Goal: Transaction & Acquisition: Purchase product/service

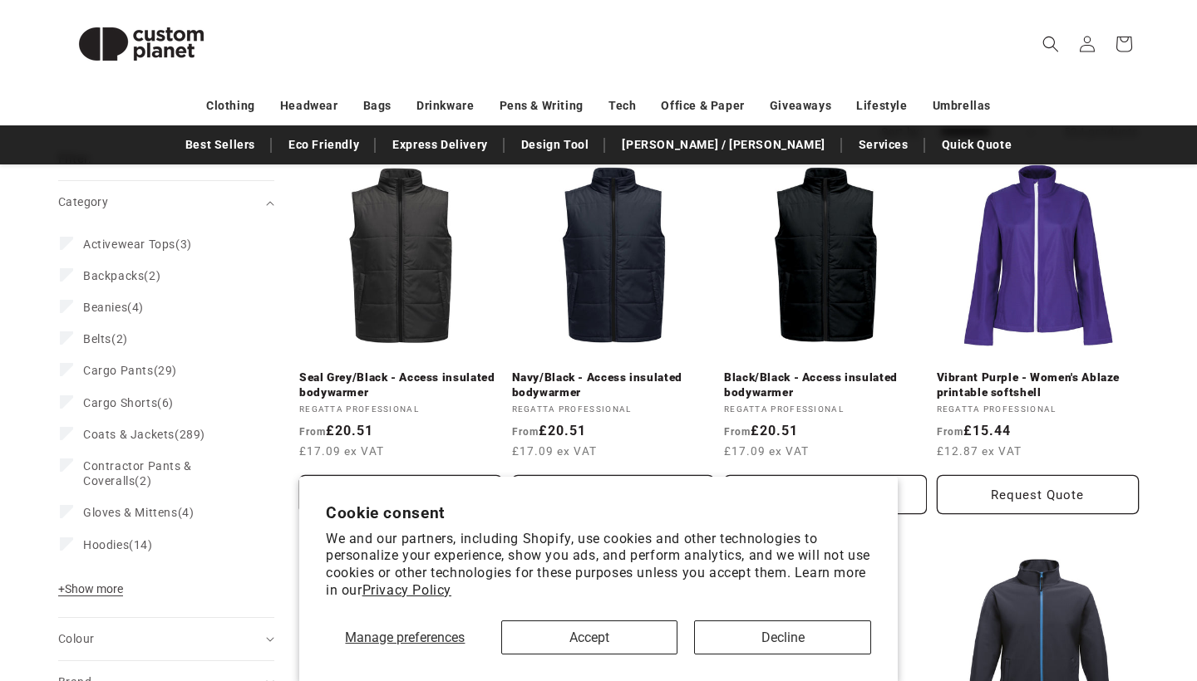
click at [760, 635] on button "Decline" at bounding box center [782, 638] width 177 height 34
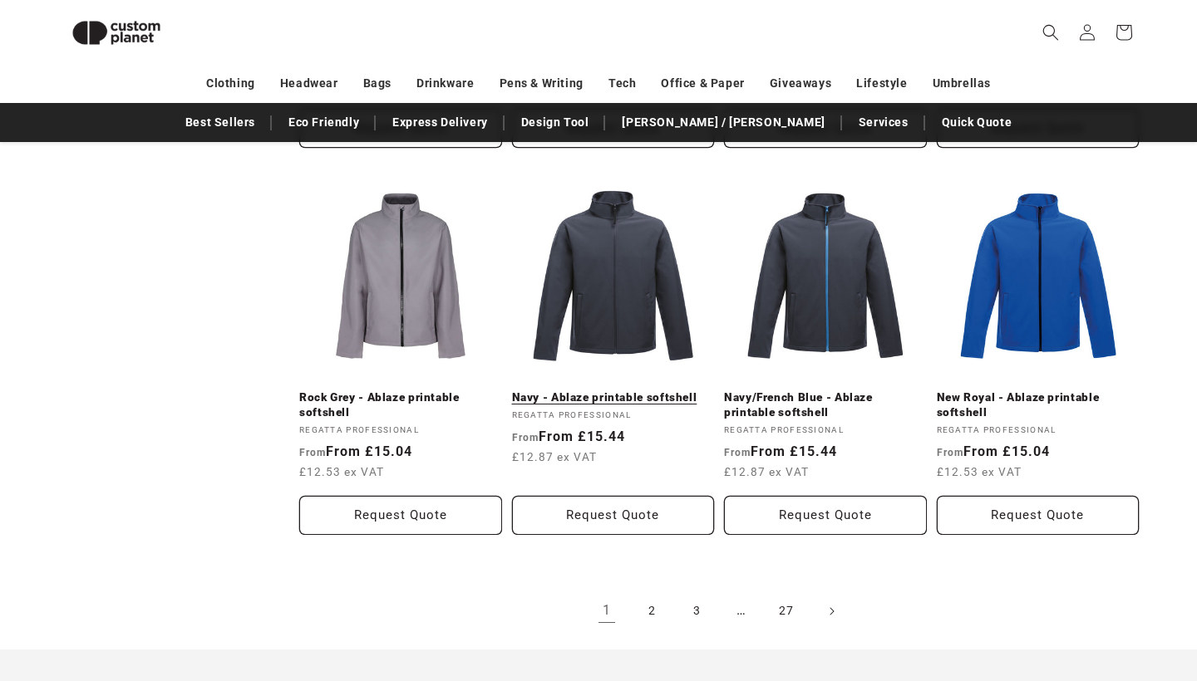
scroll to position [1715, 0]
click at [651, 396] on link "Navy - Ablaze printable softshell" at bounding box center [613, 397] width 203 height 15
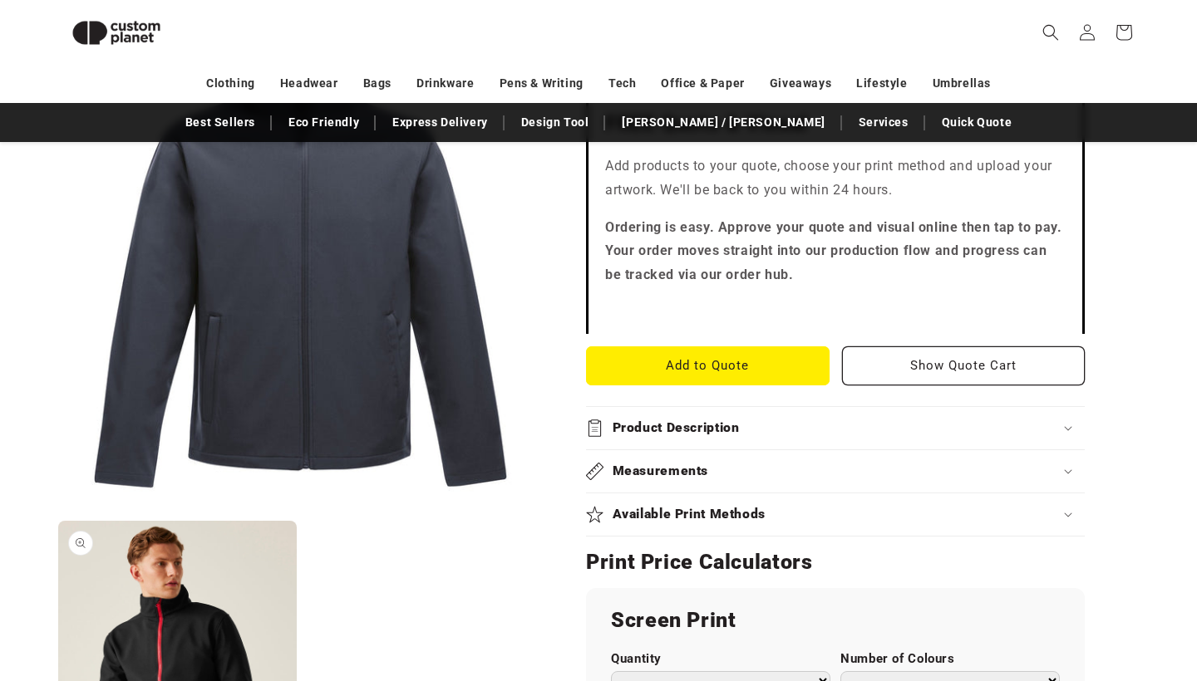
scroll to position [568, 0]
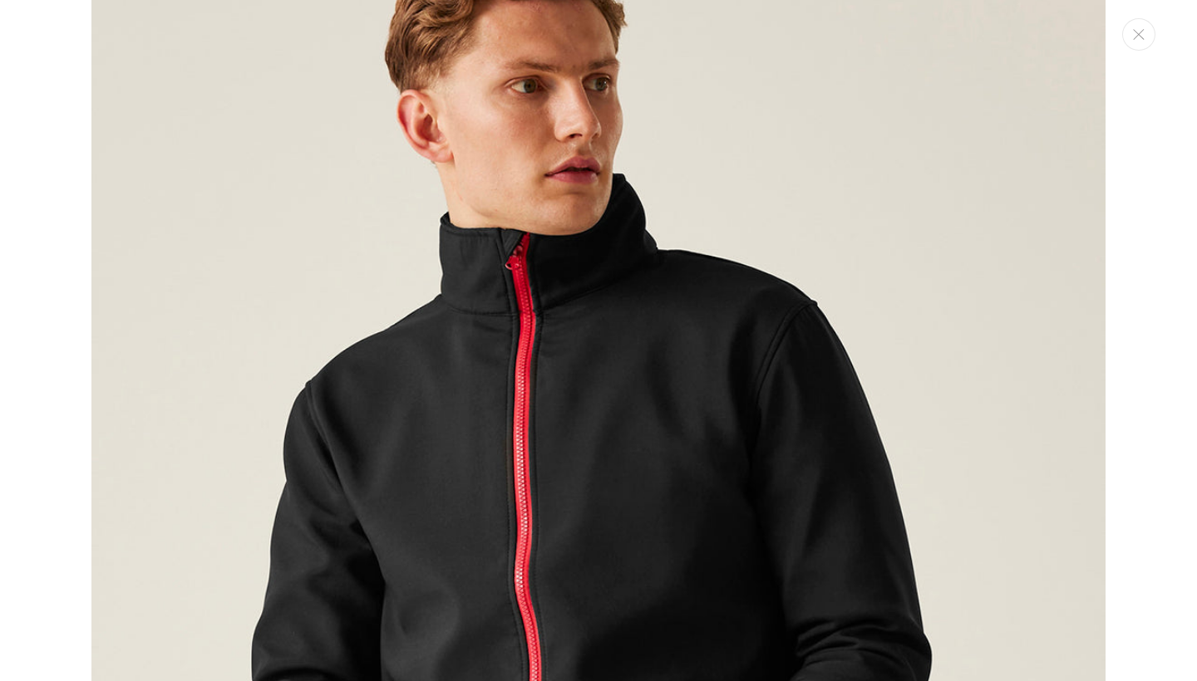
scroll to position [701, 0]
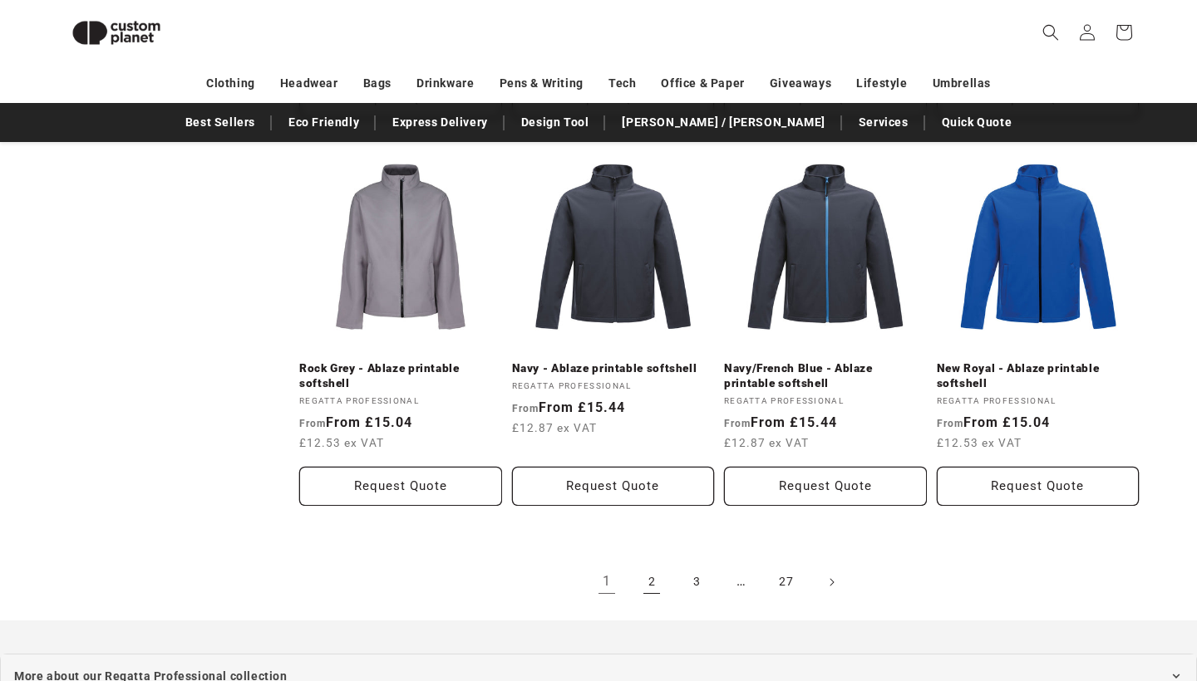
scroll to position [1743, 0]
click at [650, 580] on link "2" at bounding box center [651, 583] width 37 height 37
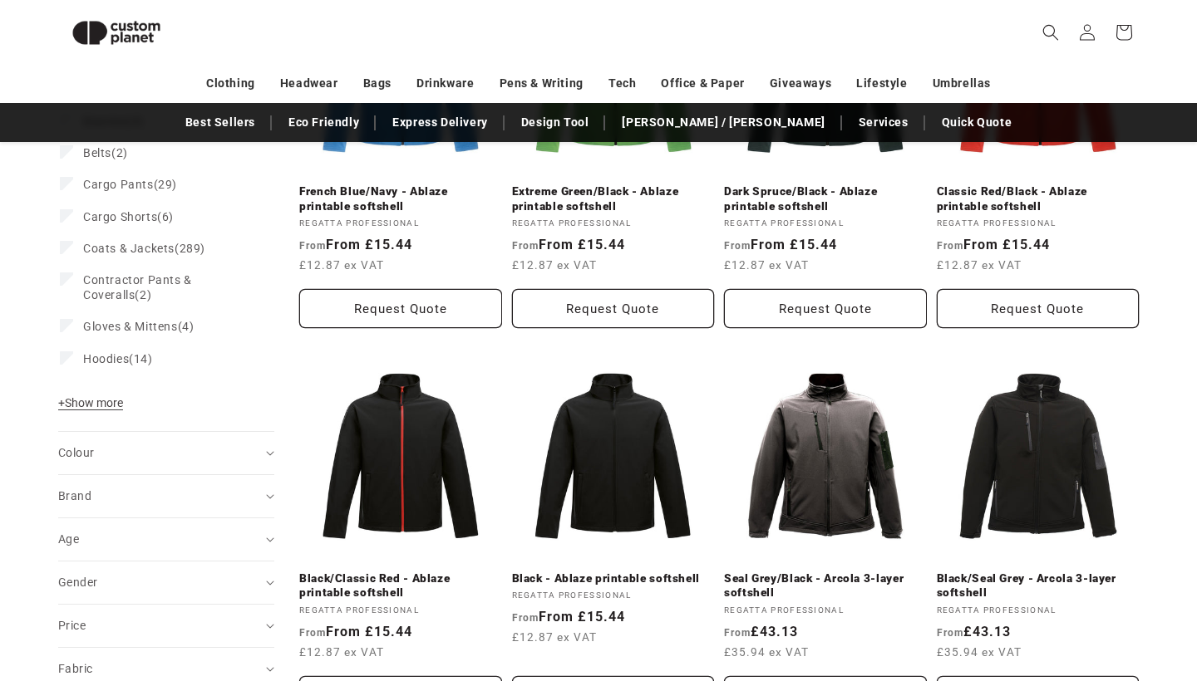
scroll to position [375, 0]
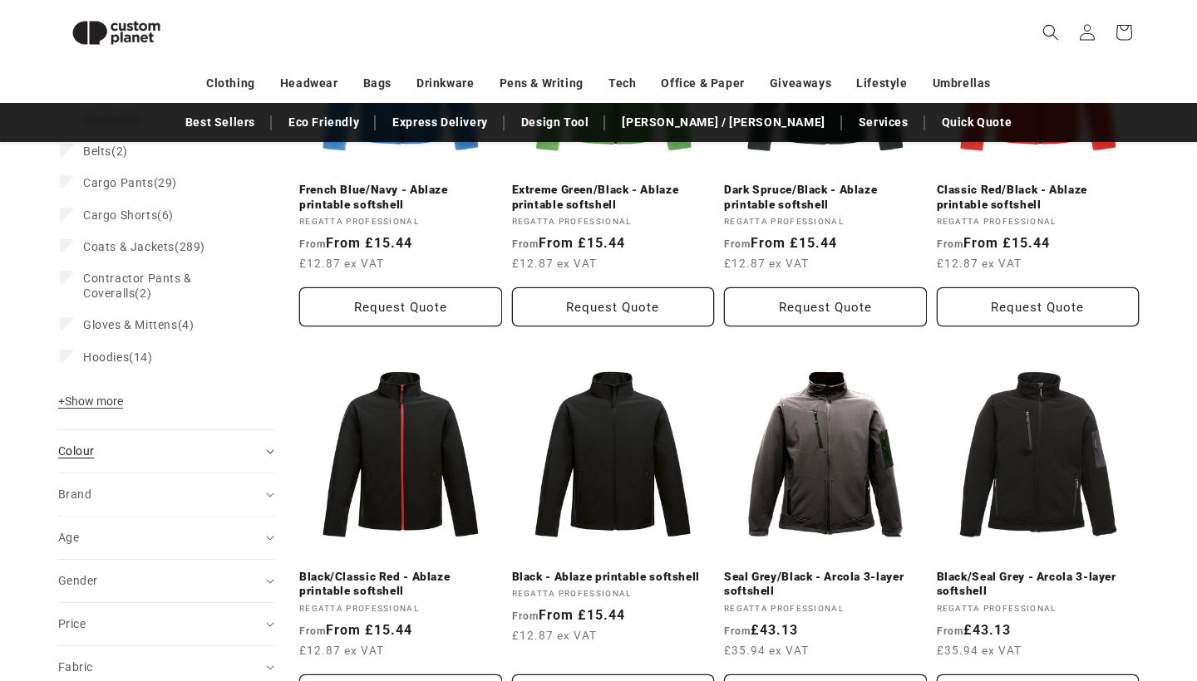
click at [273, 454] on summary "Colour (0)" at bounding box center [166, 451] width 216 height 42
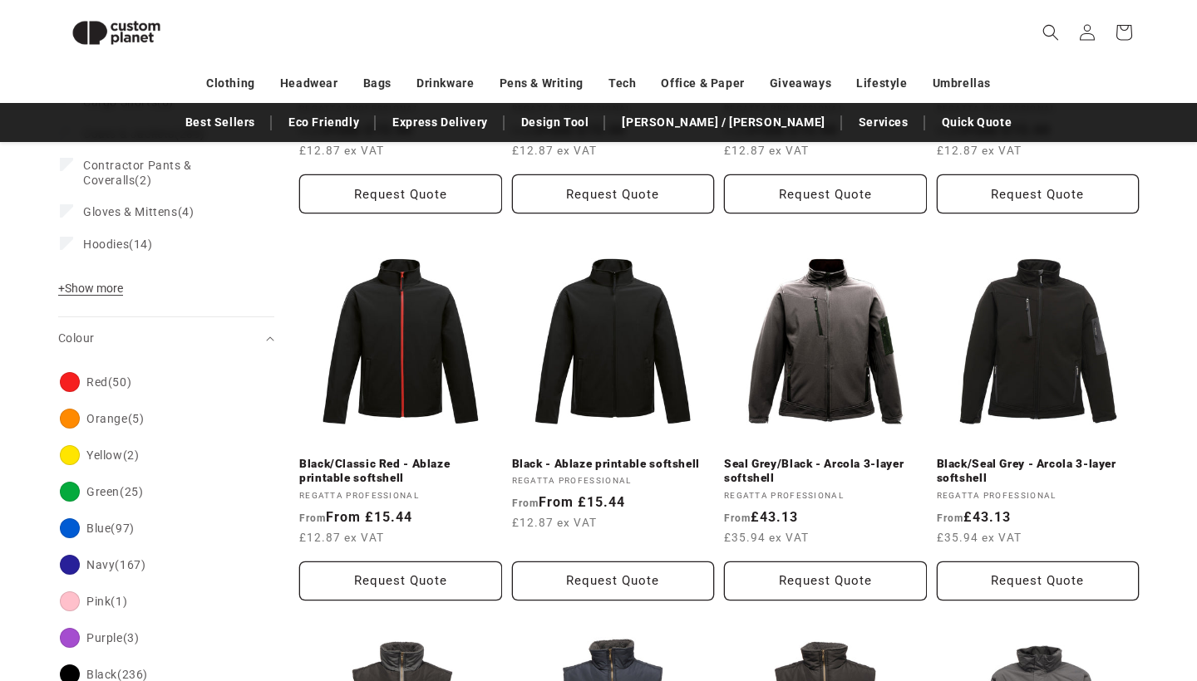
scroll to position [517, 0]
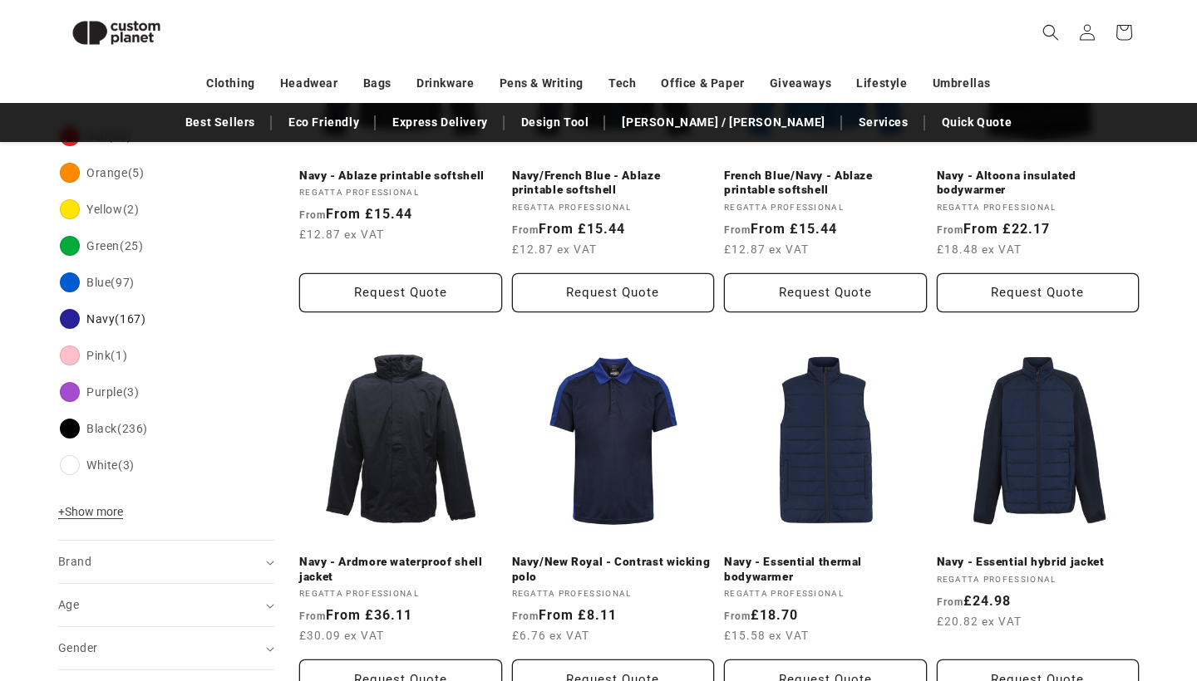
scroll to position [821, 0]
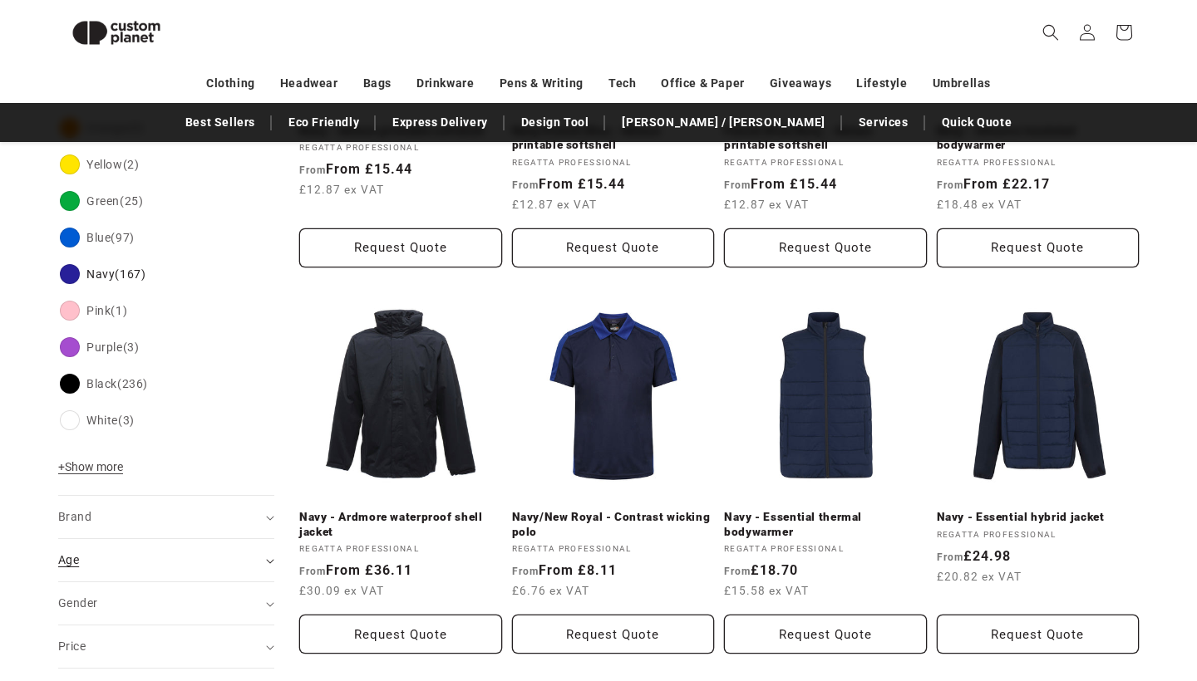
click at [265, 568] on summary "Age (0)" at bounding box center [166, 560] width 216 height 42
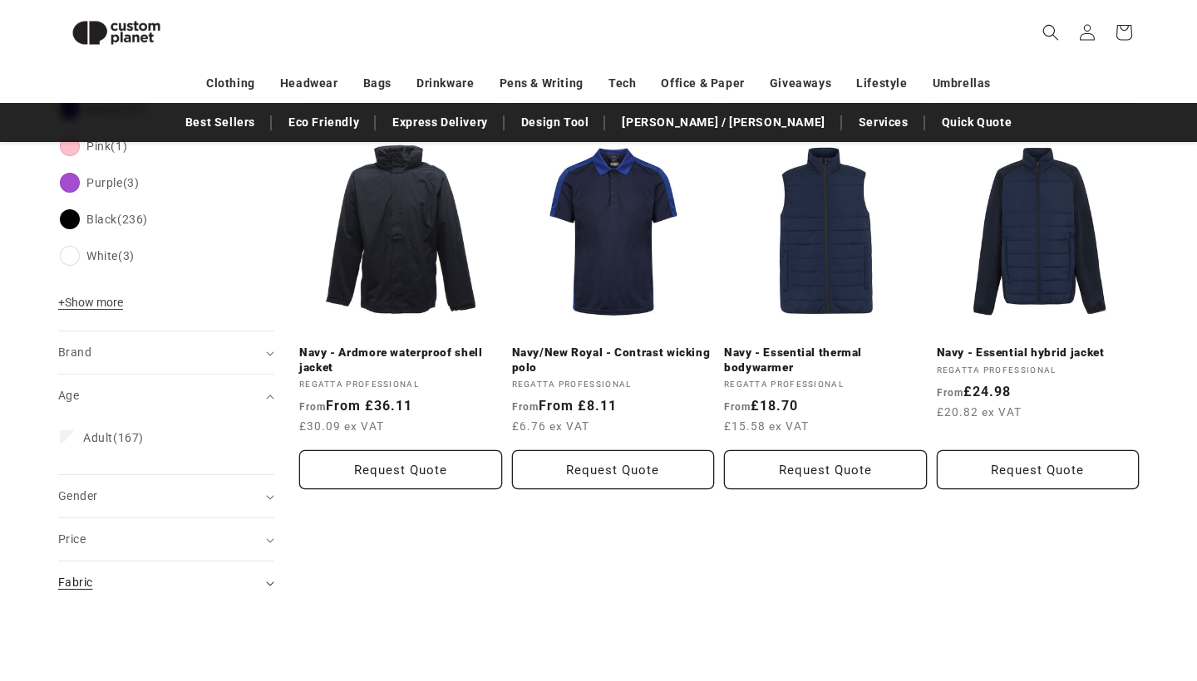
scroll to position [988, 0]
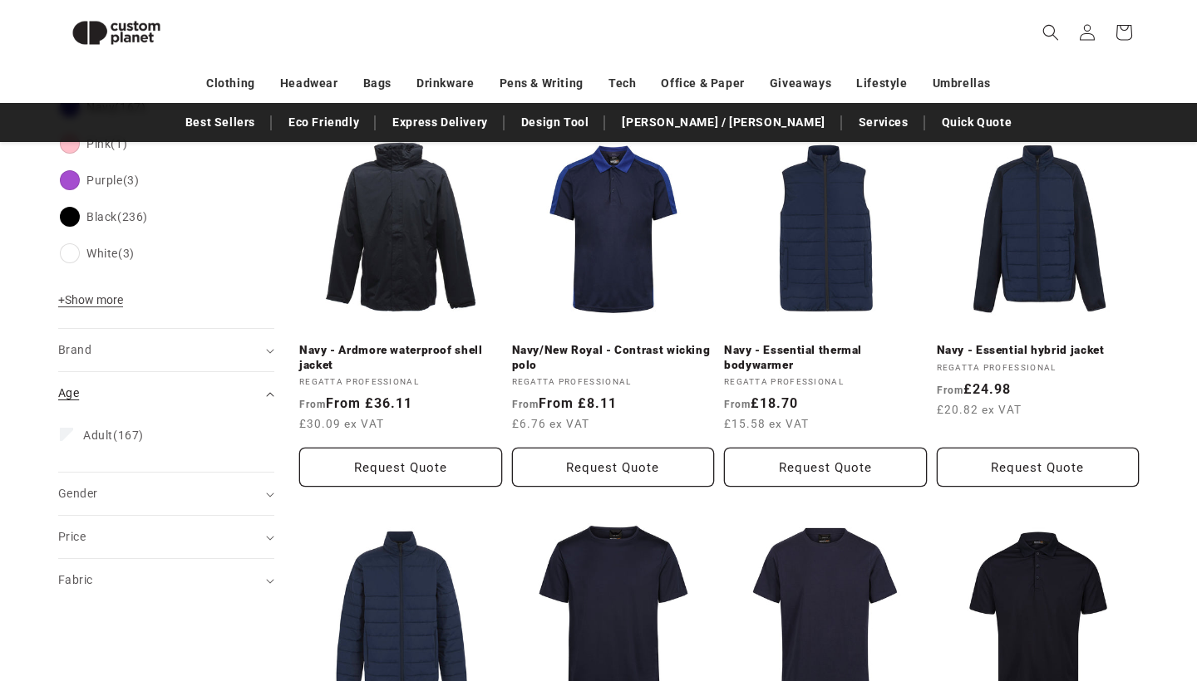
click at [201, 400] on div "Age (0)" at bounding box center [159, 393] width 202 height 17
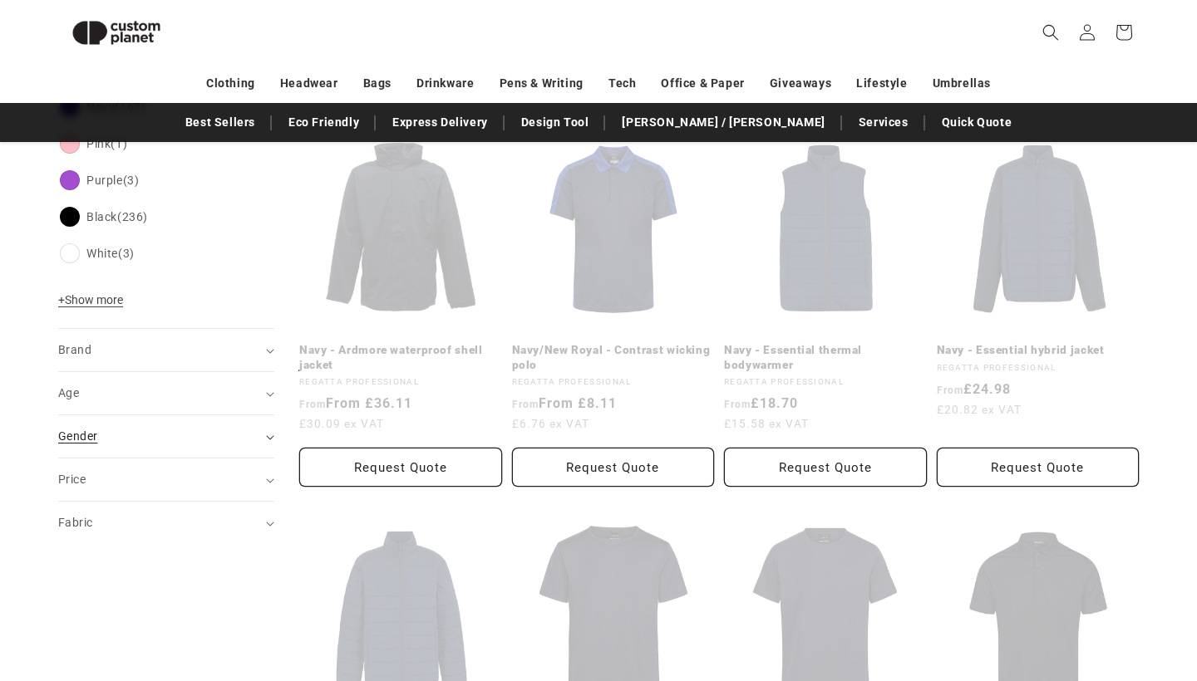
click at [214, 424] on summary "Gender (0)" at bounding box center [166, 437] width 216 height 42
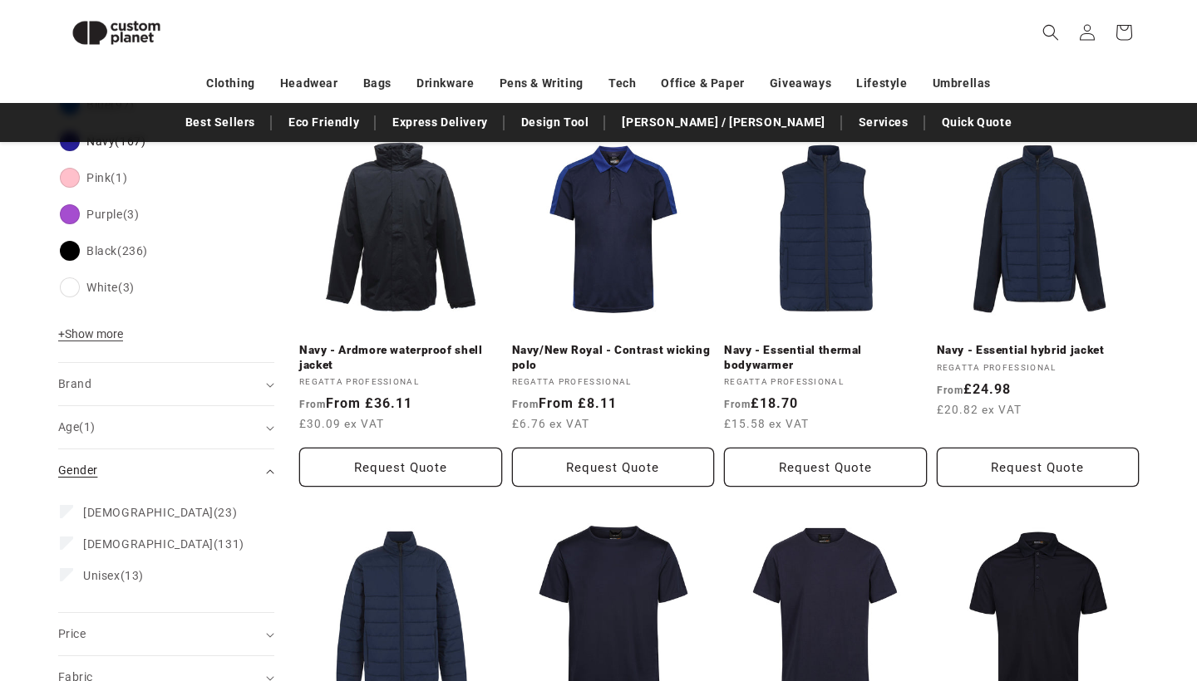
click at [255, 465] on div "Gender (0)" at bounding box center [159, 470] width 202 height 17
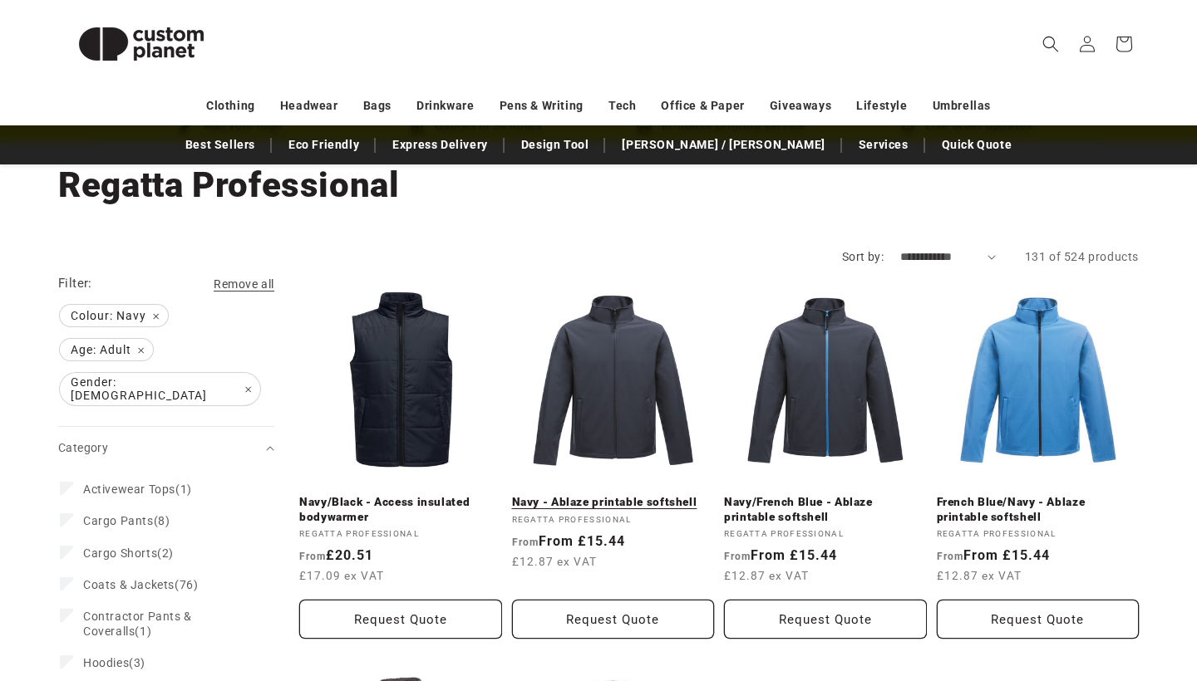
scroll to position [86, 0]
click at [627, 494] on link "Navy - Ablaze printable softshell" at bounding box center [613, 501] width 203 height 15
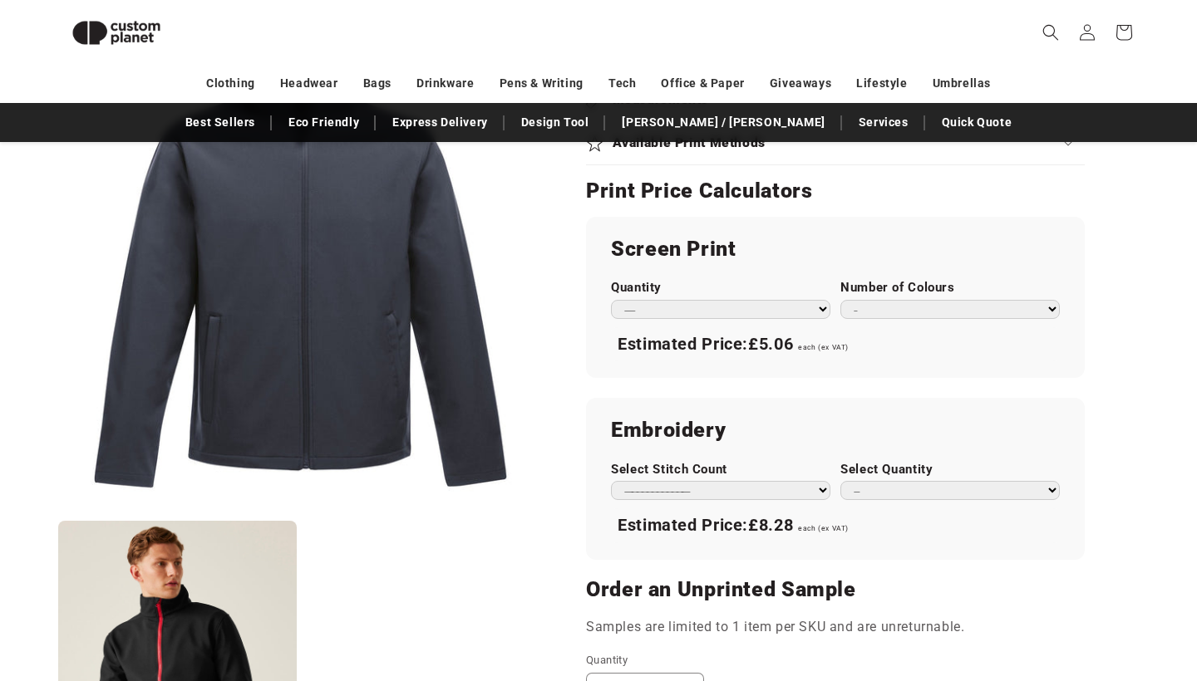
scroll to position [880, 0]
click at [800, 496] on div "**********" at bounding box center [835, 479] width 499 height 161
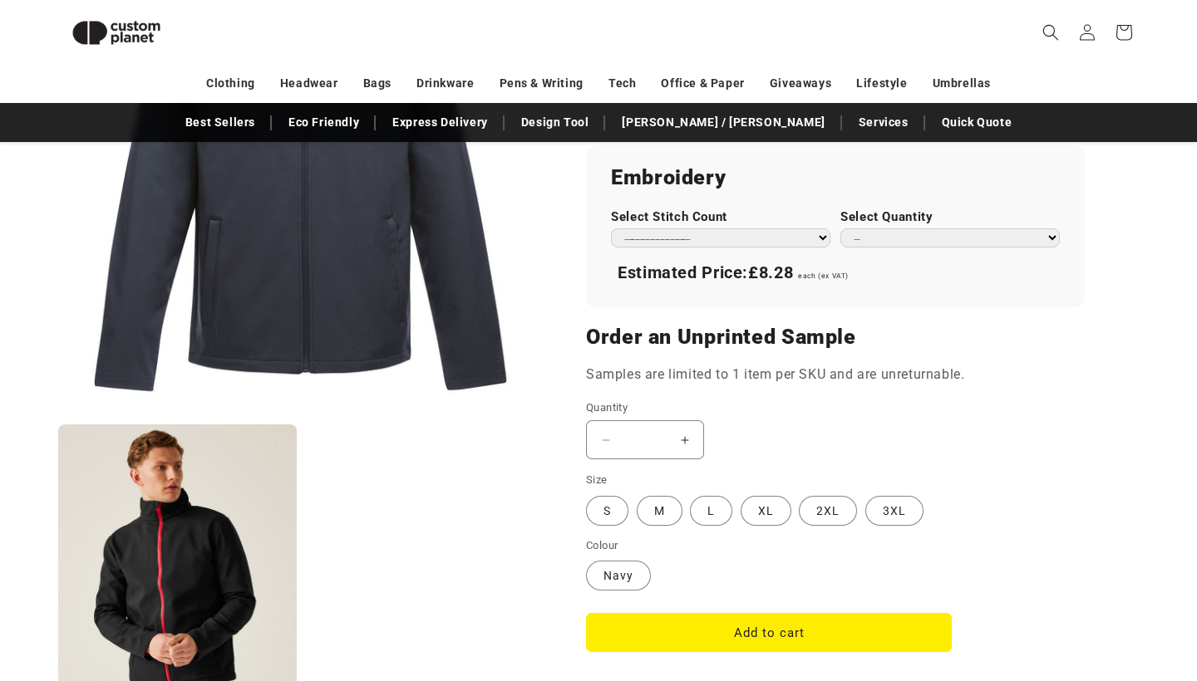
scroll to position [1137, 0]
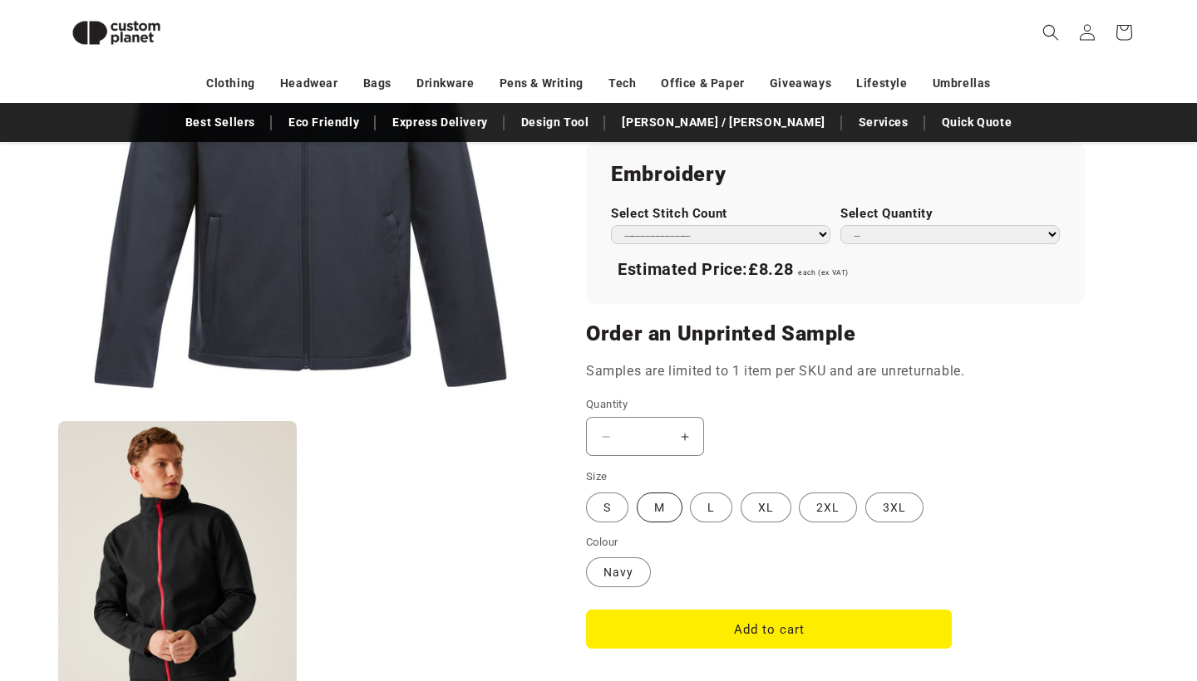
click at [656, 501] on label "M Variant sold out or unavailable" at bounding box center [660, 508] width 46 height 30
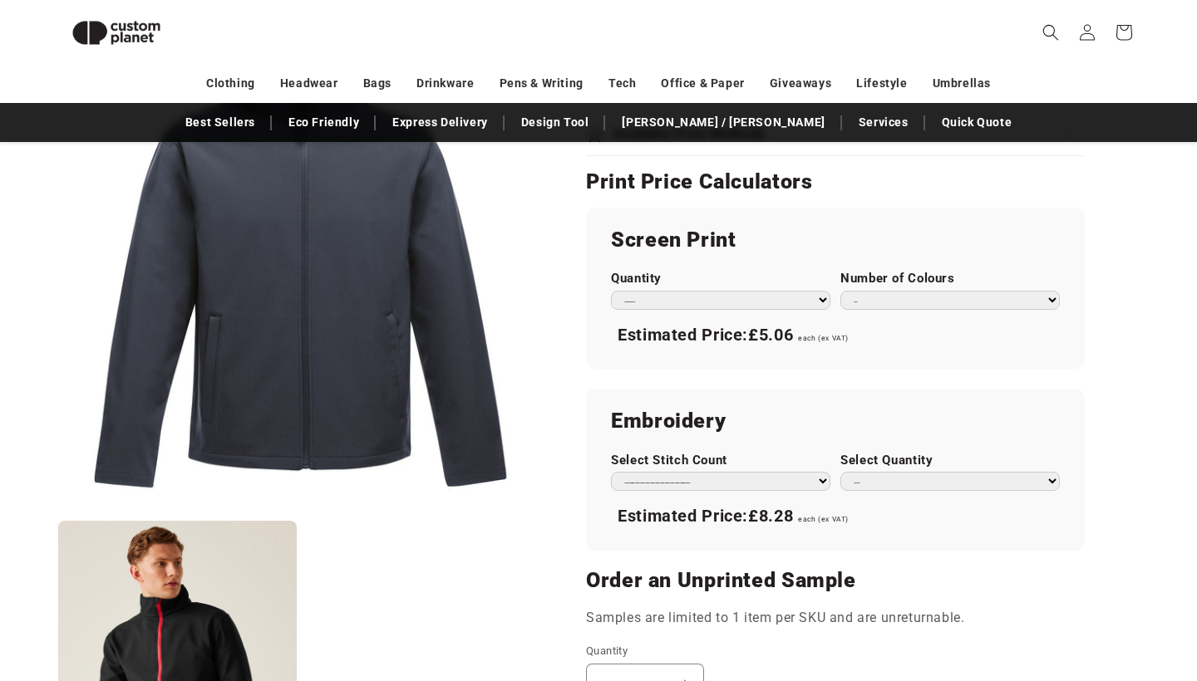
scroll to position [249, 0]
